Goal: Go to known website: Go to known website

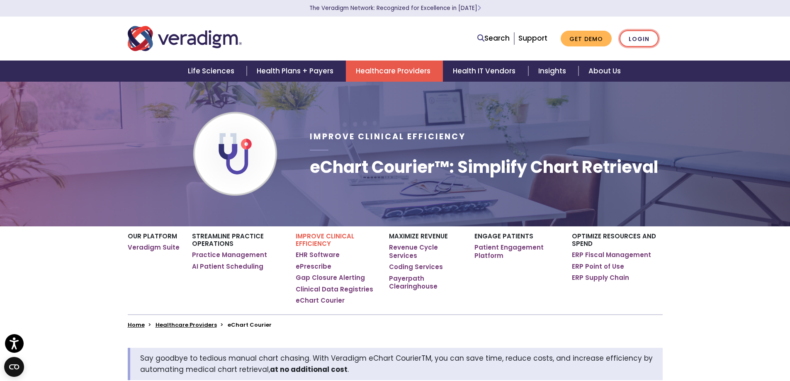
click at [626, 36] on link "Login" at bounding box center [639, 38] width 39 height 17
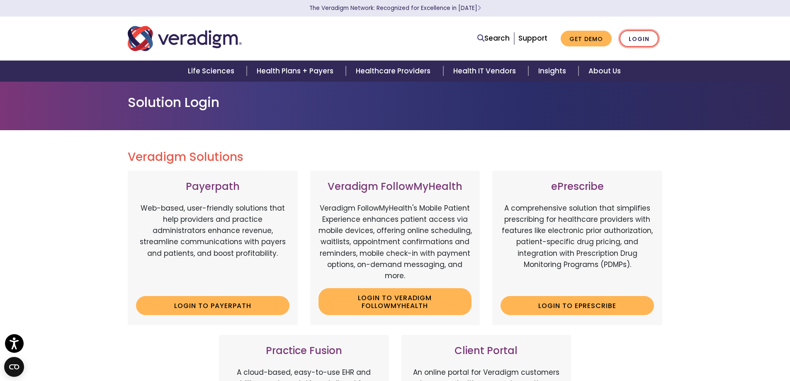
click at [638, 33] on link "Login" at bounding box center [639, 38] width 39 height 17
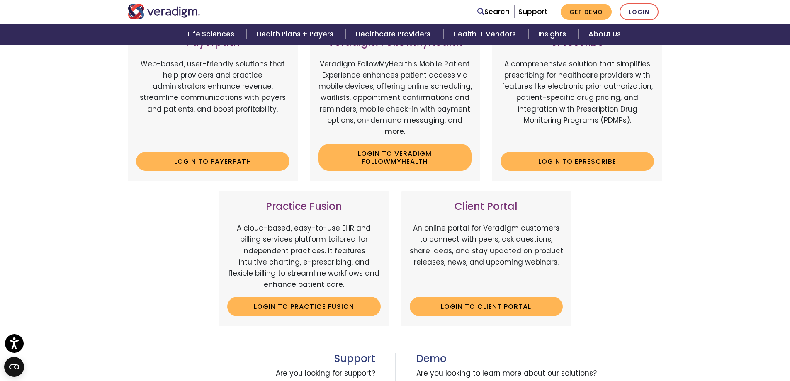
scroll to position [166, 0]
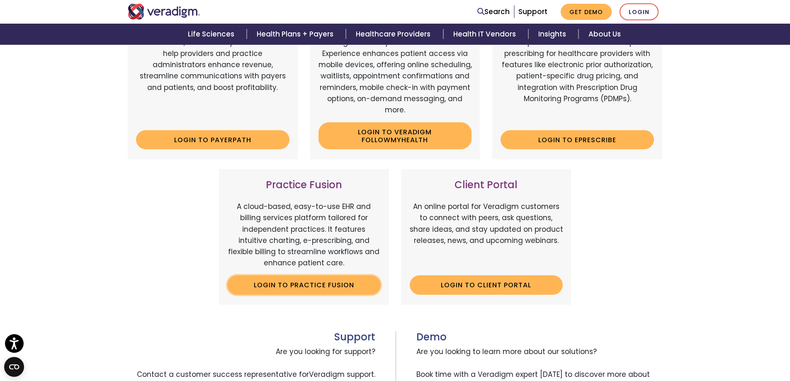
click at [268, 290] on link "Login to Practice Fusion" at bounding box center [303, 284] width 153 height 19
